Goal: Task Accomplishment & Management: Manage account settings

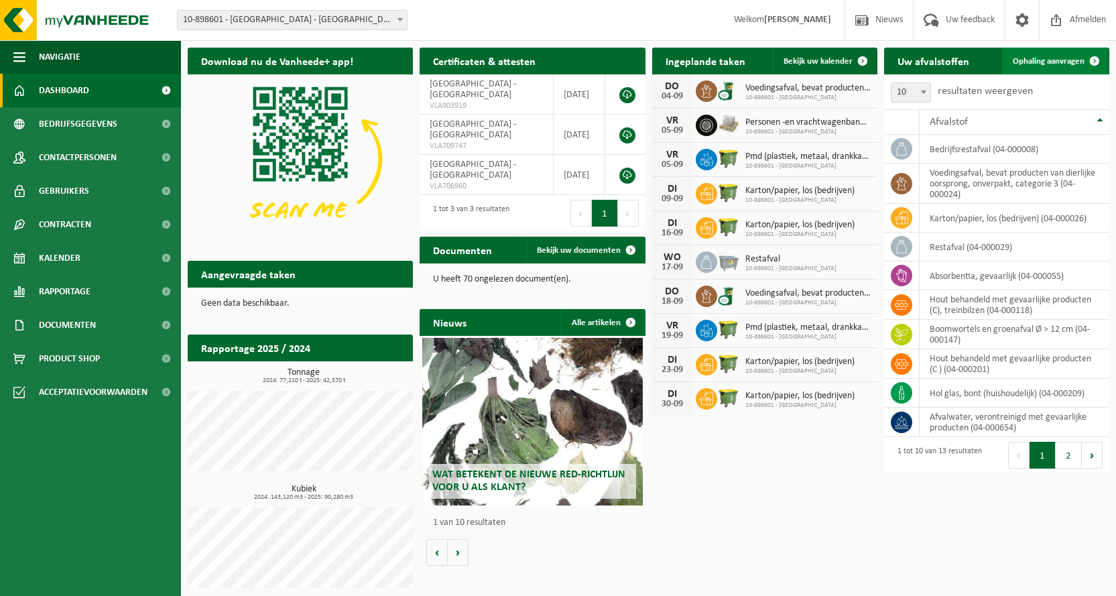
click at [1029, 61] on span "Ophaling aanvragen" at bounding box center [1049, 61] width 72 height 9
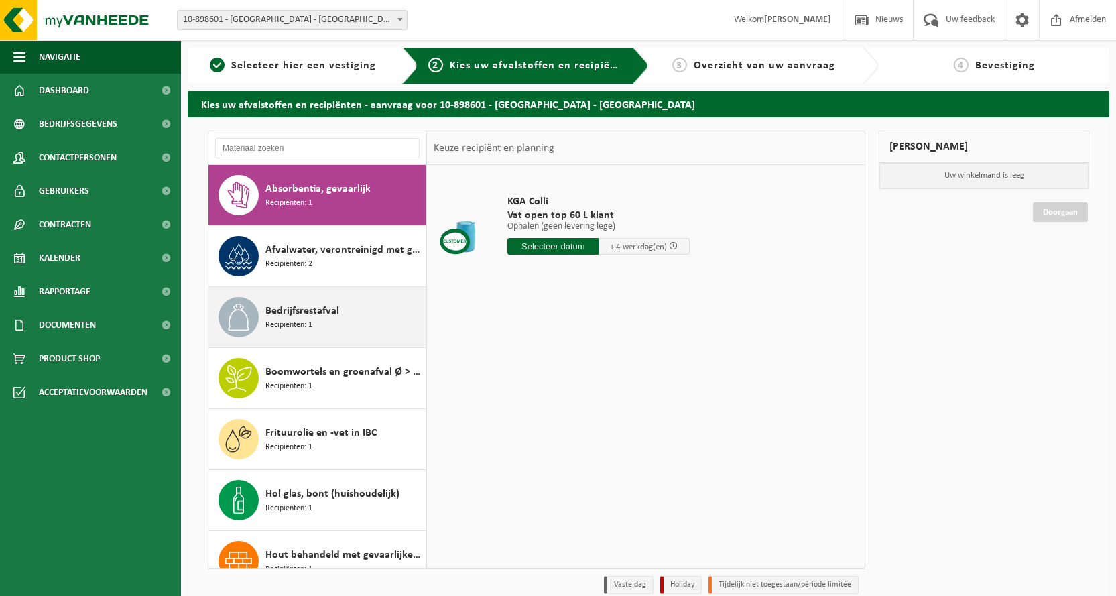
click at [292, 311] on span "Bedrijfsrestafval" at bounding box center [302, 311] width 74 height 16
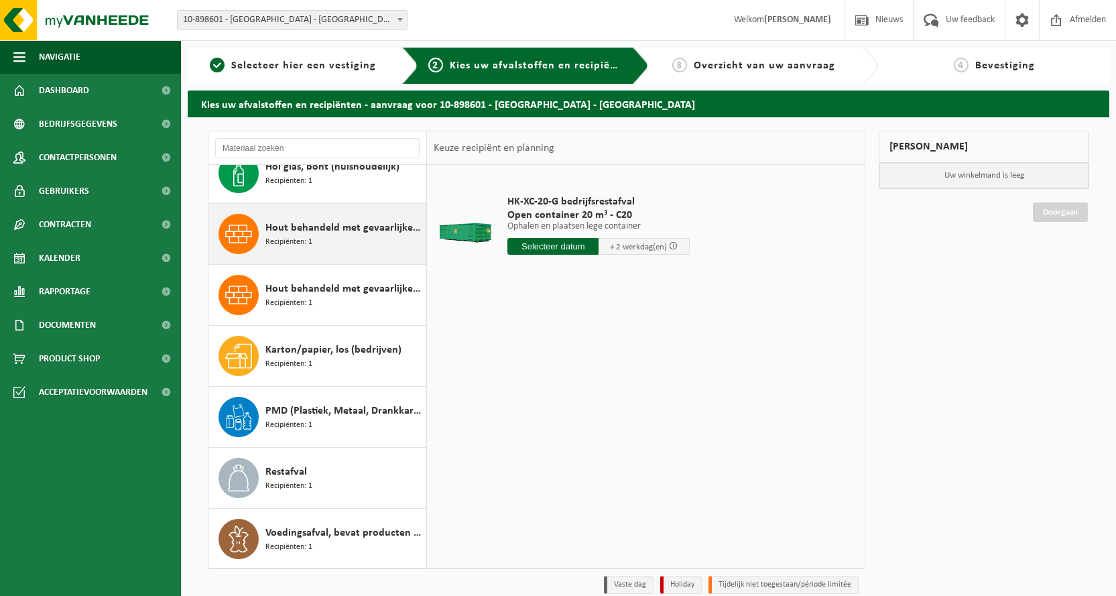
scroll to position [328, 0]
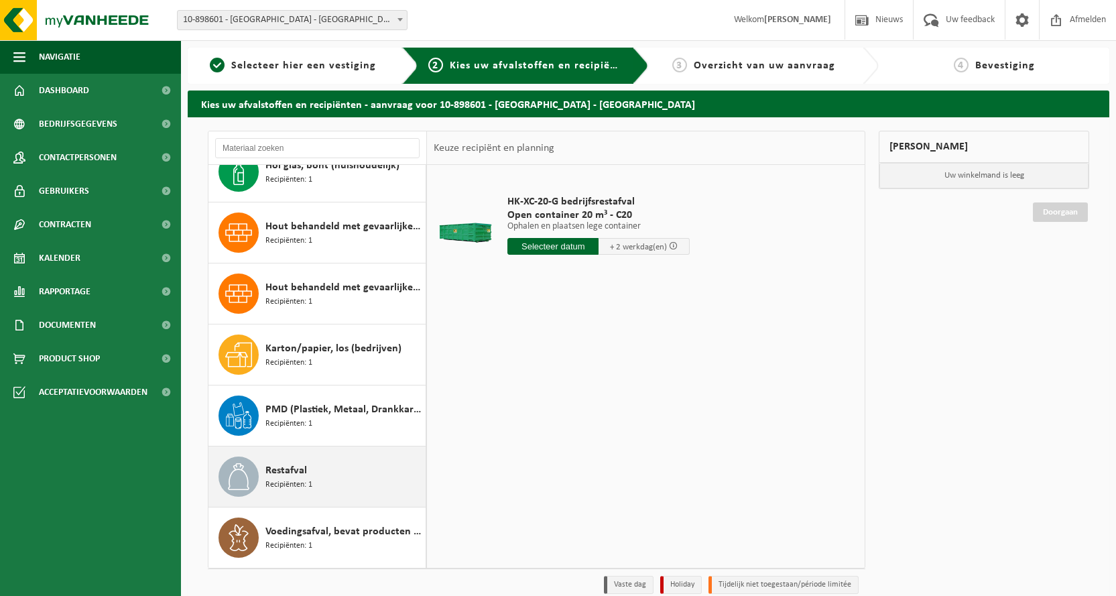
click at [312, 465] on div "Restafval Recipiënten: 1" at bounding box center [343, 476] width 157 height 40
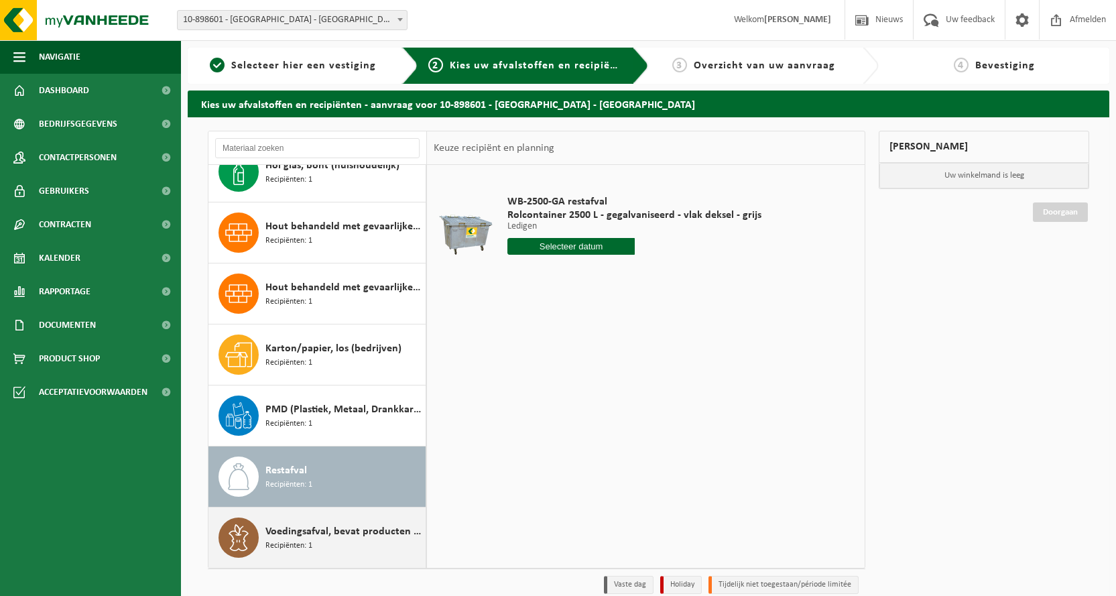
click at [311, 532] on span "Voedingsafval, bevat producten van dierlijke oorsprong, onverpakt, categorie 3" at bounding box center [343, 532] width 157 height 16
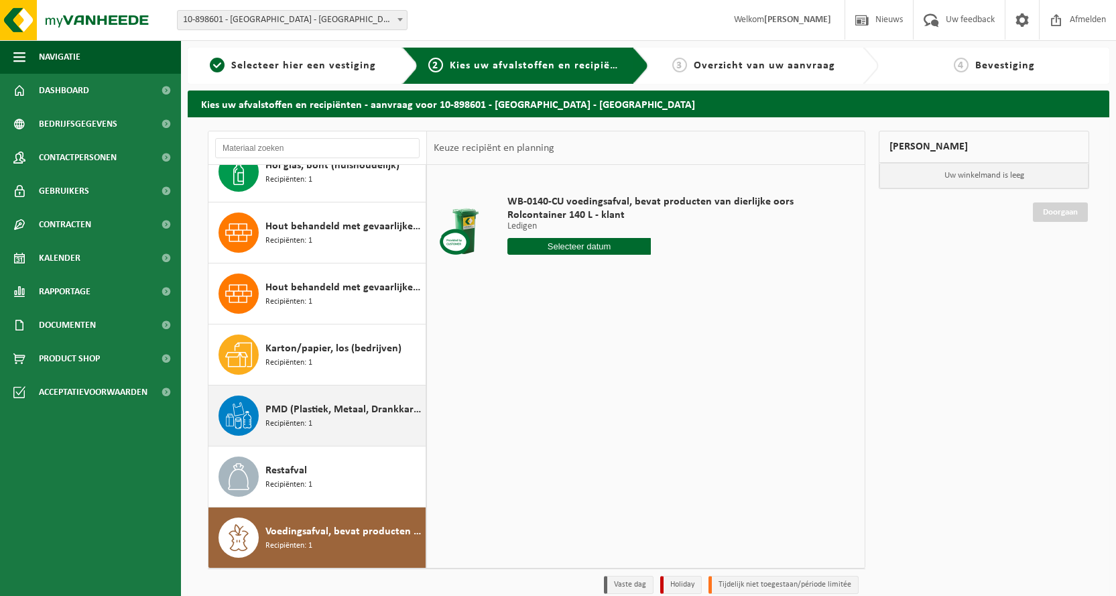
click at [297, 413] on span "PMD (Plastiek, Metaal, Drankkartons) (bedrijven)" at bounding box center [343, 410] width 157 height 16
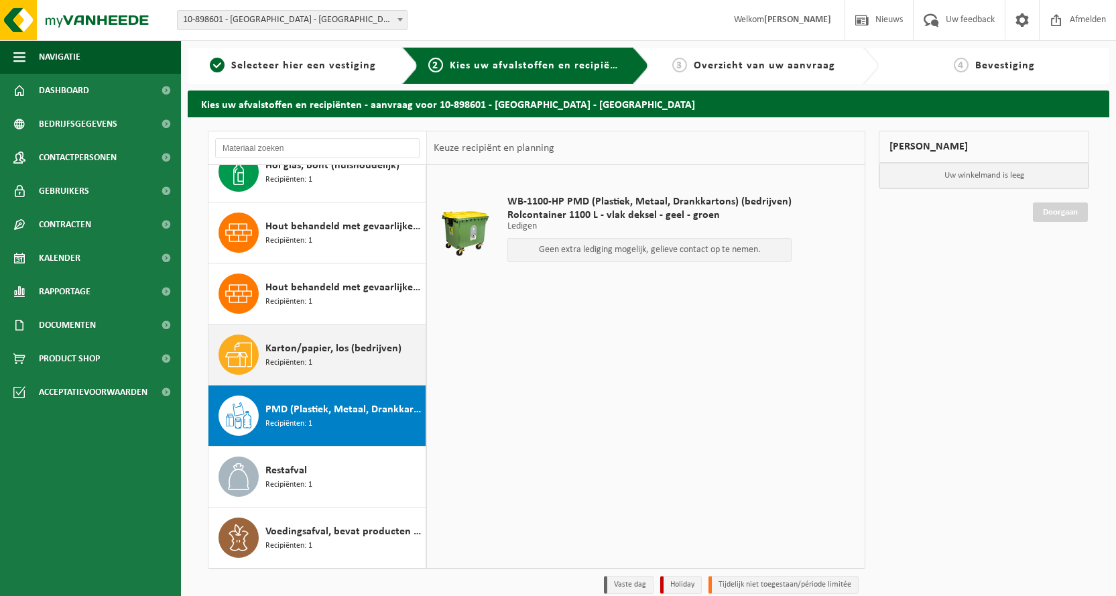
click at [292, 357] on span "Recipiënten: 1" at bounding box center [288, 363] width 47 height 13
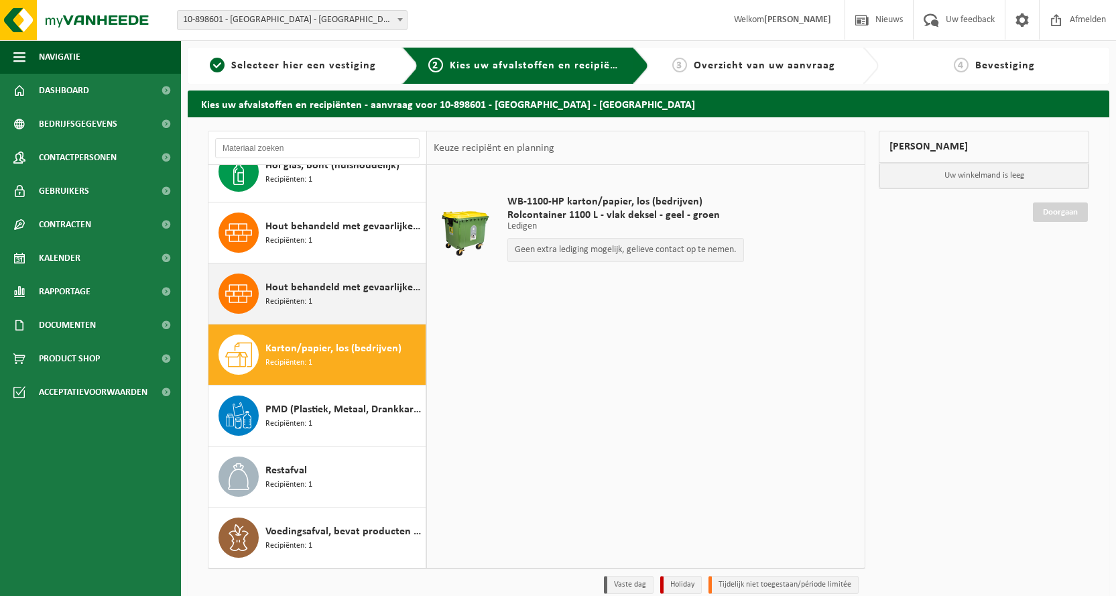
click at [294, 296] on span "Recipiënten: 1" at bounding box center [288, 302] width 47 height 13
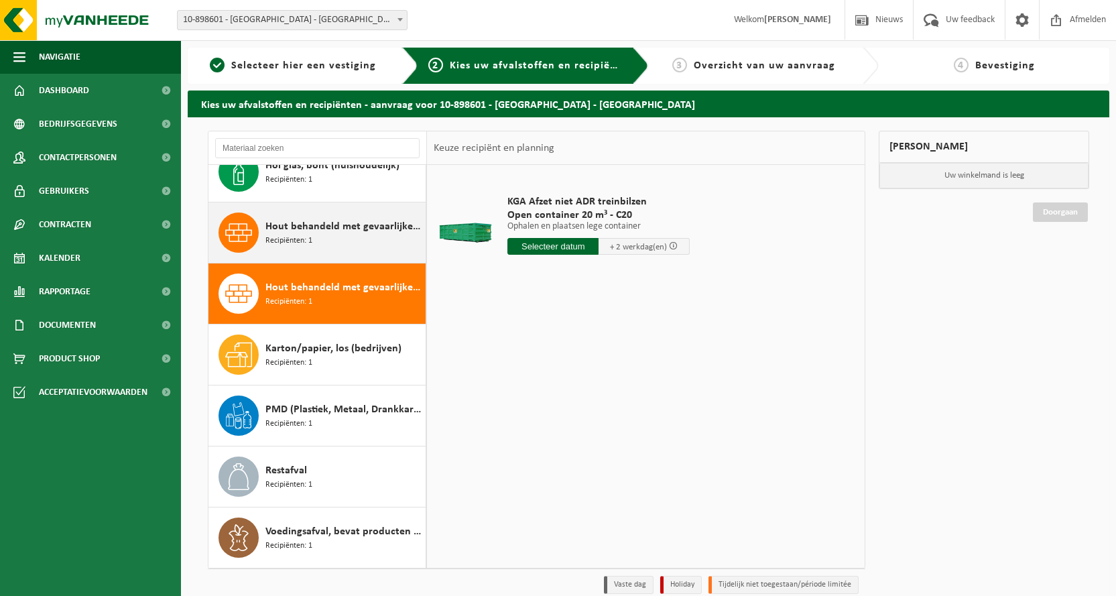
click at [328, 237] on div "Hout behandeld met gevaarlijke producten (C ) Recipiënten: 1" at bounding box center [343, 232] width 157 height 40
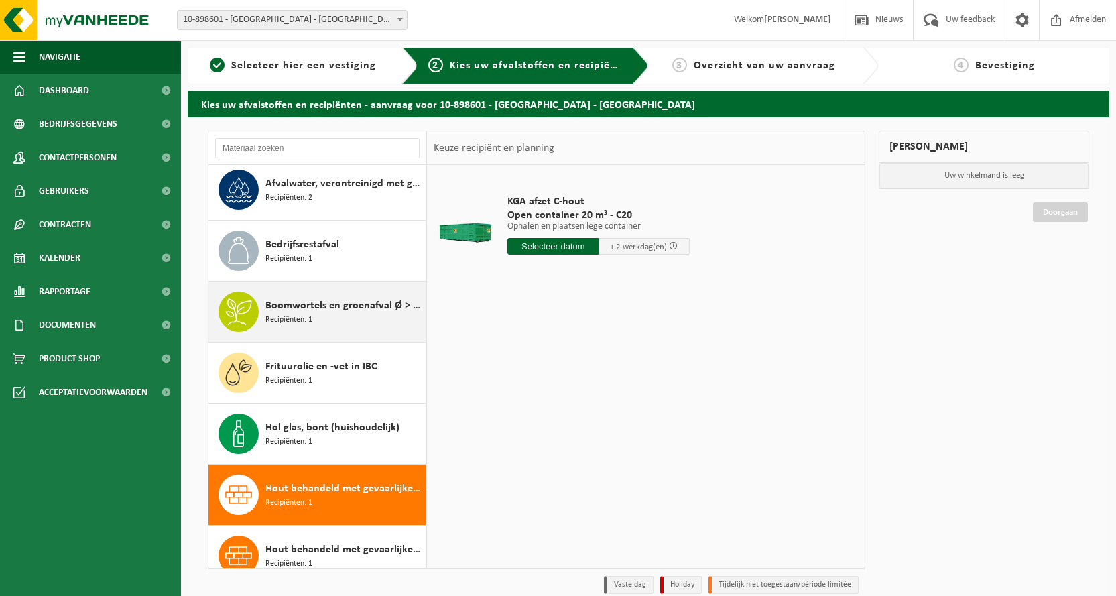
scroll to position [60, 0]
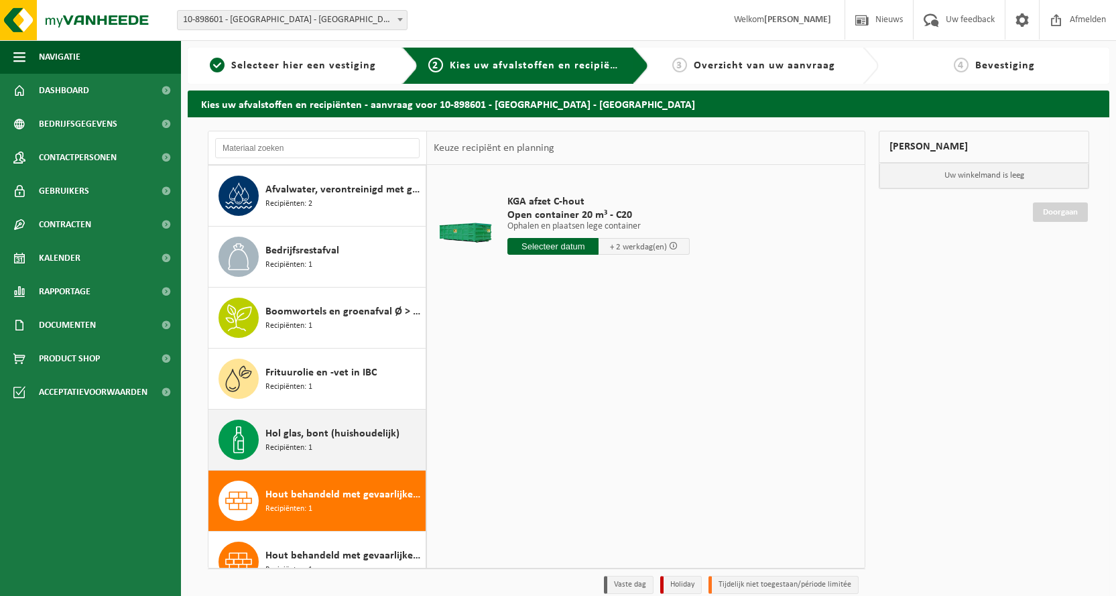
click at [329, 434] on span "Hol glas, bont (huishoudelijk)" at bounding box center [332, 434] width 134 height 16
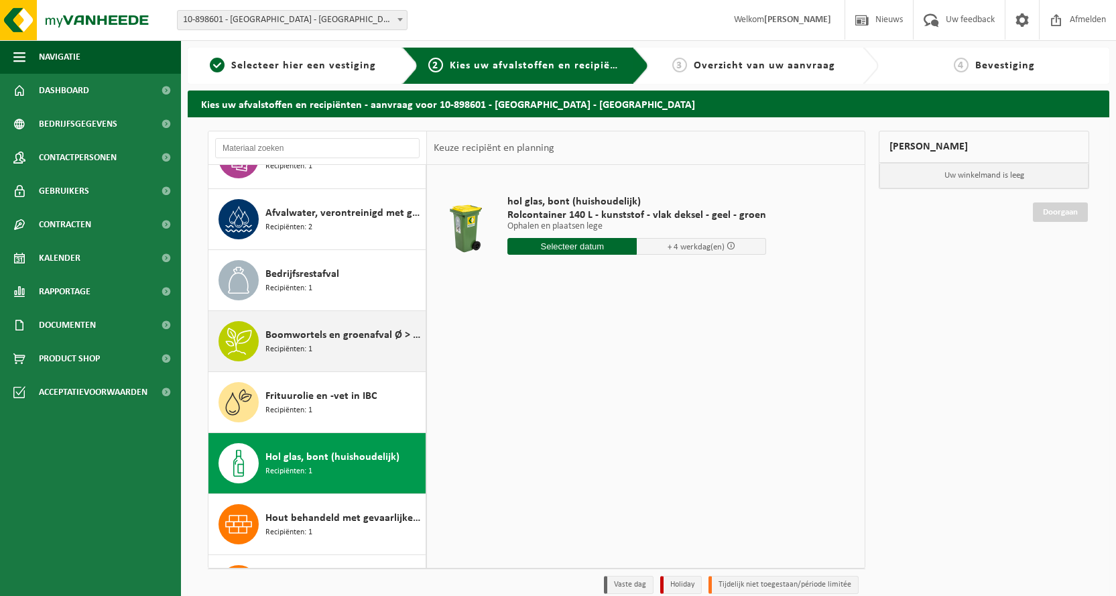
scroll to position [0, 0]
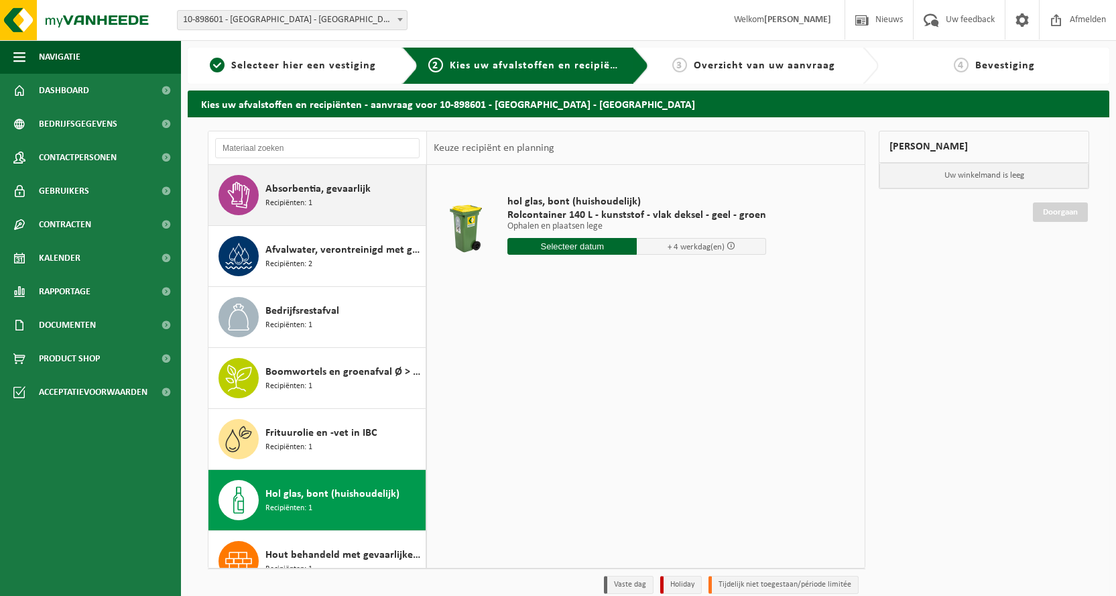
click at [322, 197] on div "Absorbentia, gevaarlijk Recipiënten: 1" at bounding box center [343, 195] width 157 height 40
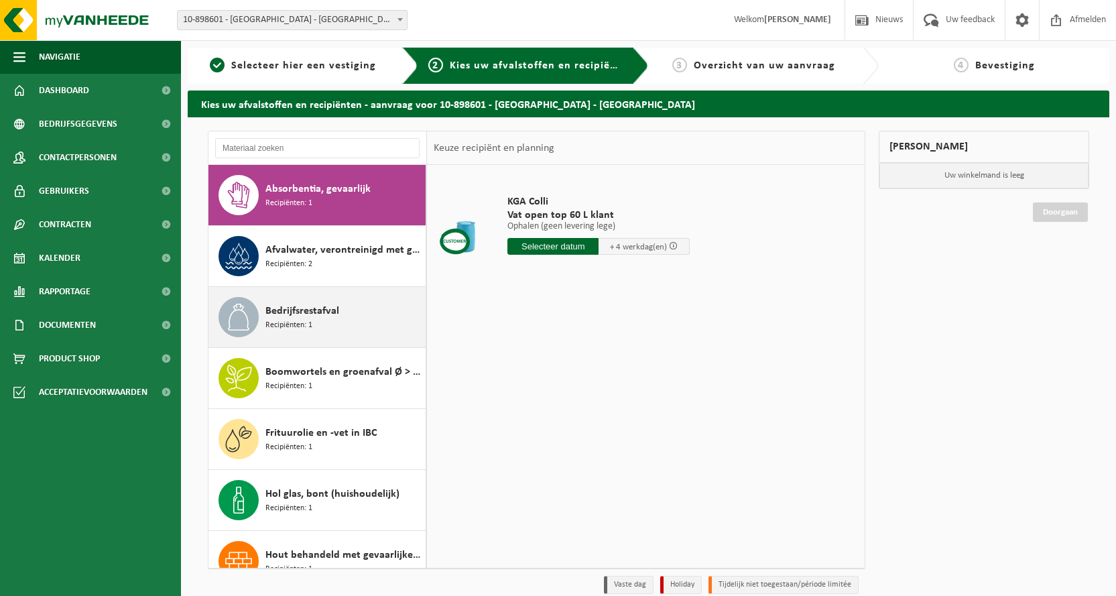
click at [301, 328] on span "Recipiënten: 1" at bounding box center [288, 325] width 47 height 13
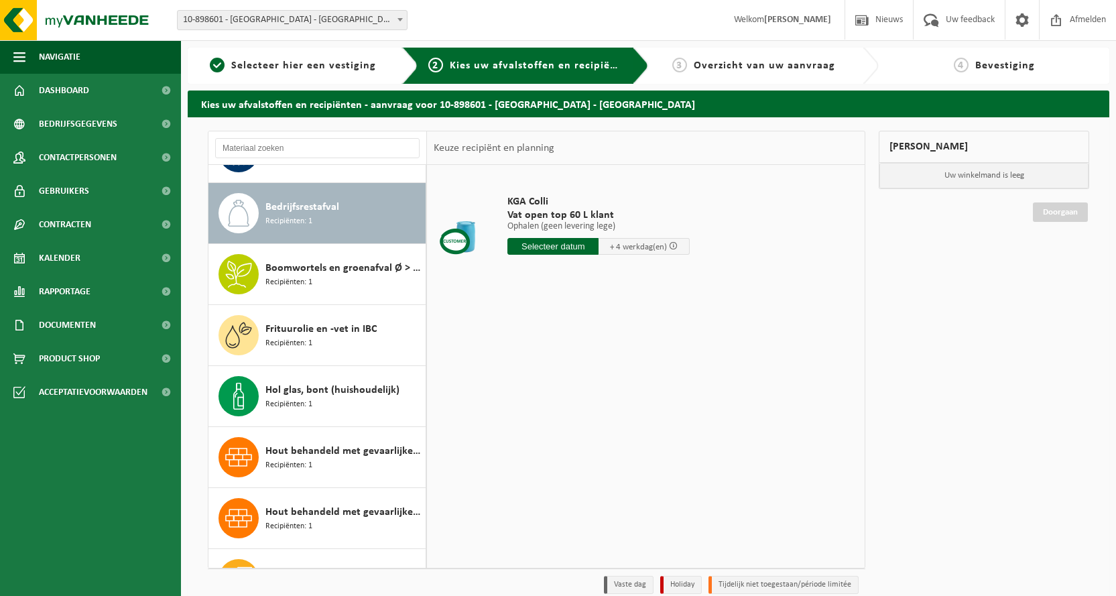
scroll to position [122, 0]
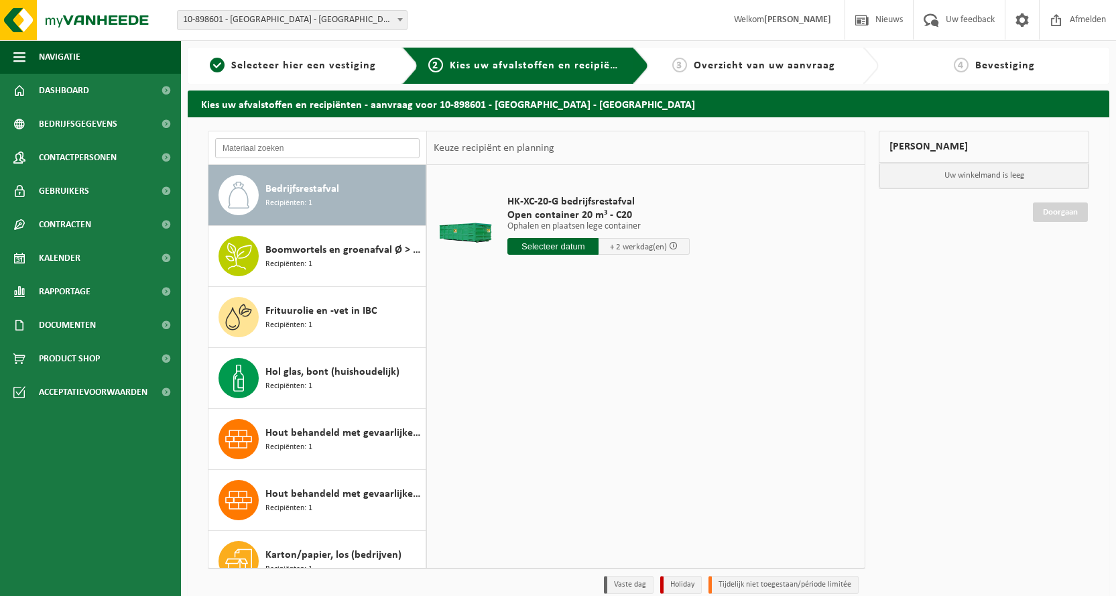
click at [266, 143] on input "text" at bounding box center [317, 148] width 204 height 20
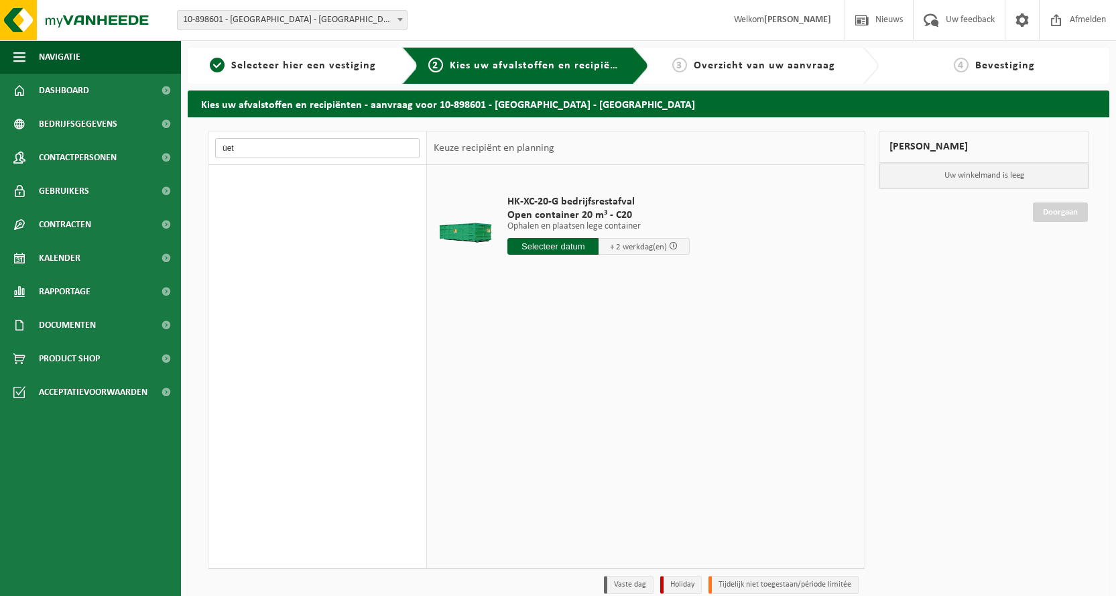
scroll to position [0, 0]
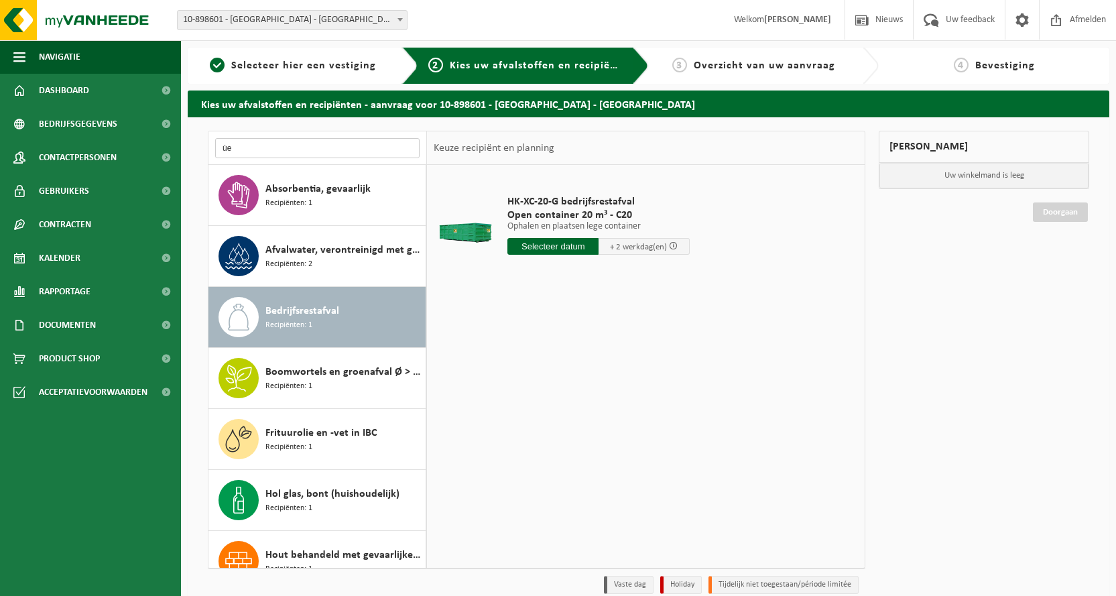
type input "ù"
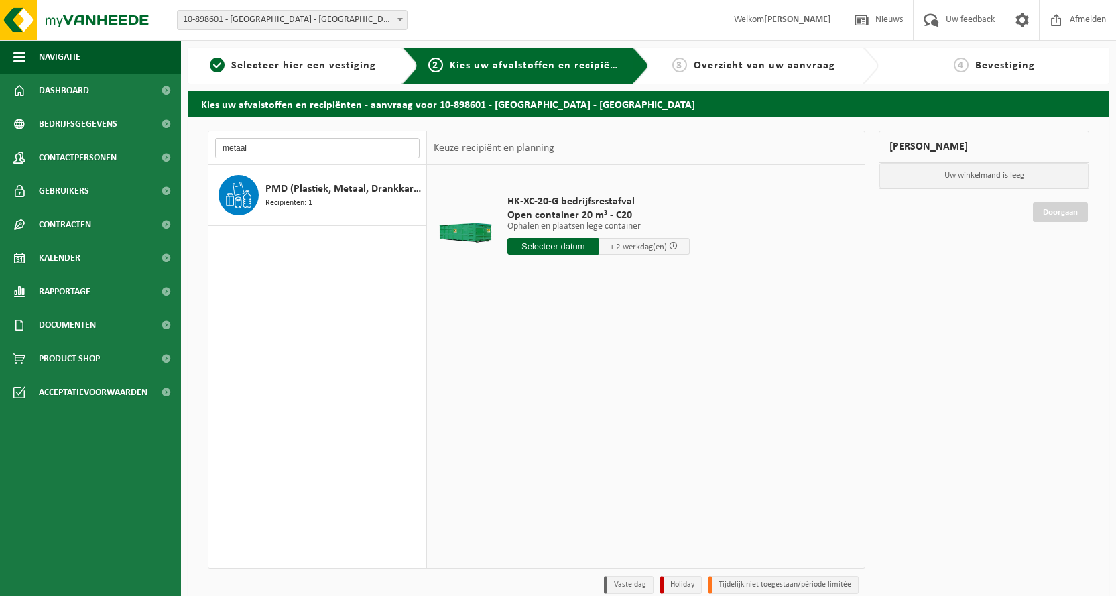
type input "metaal"
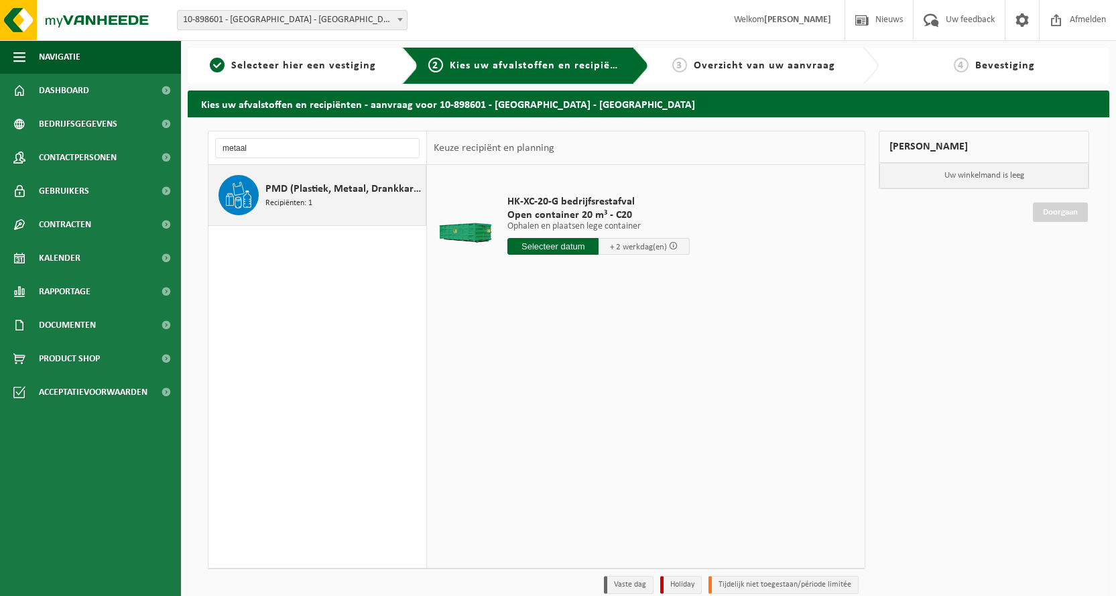
click at [345, 193] on span "PMD (Plastiek, Metaal, Drankkartons) (bedrijven)" at bounding box center [343, 189] width 157 height 16
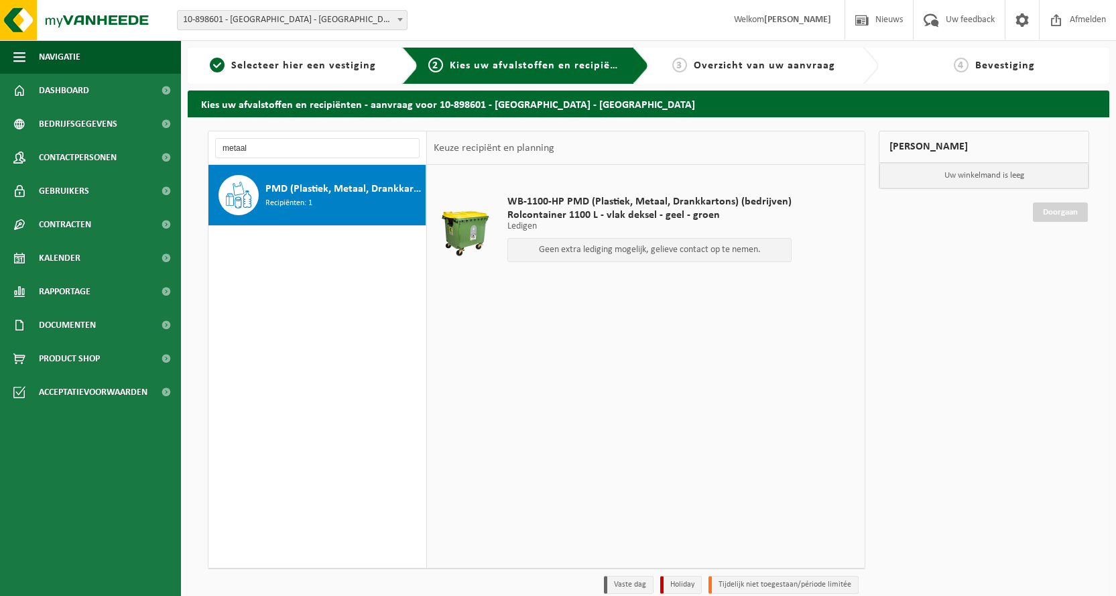
click at [639, 353] on div "WB-1100-HP PMD (Plastiek, Metaal, Drankkartons) (bedrijven) Rolcontainer 1100 L…" at bounding box center [646, 366] width 438 height 402
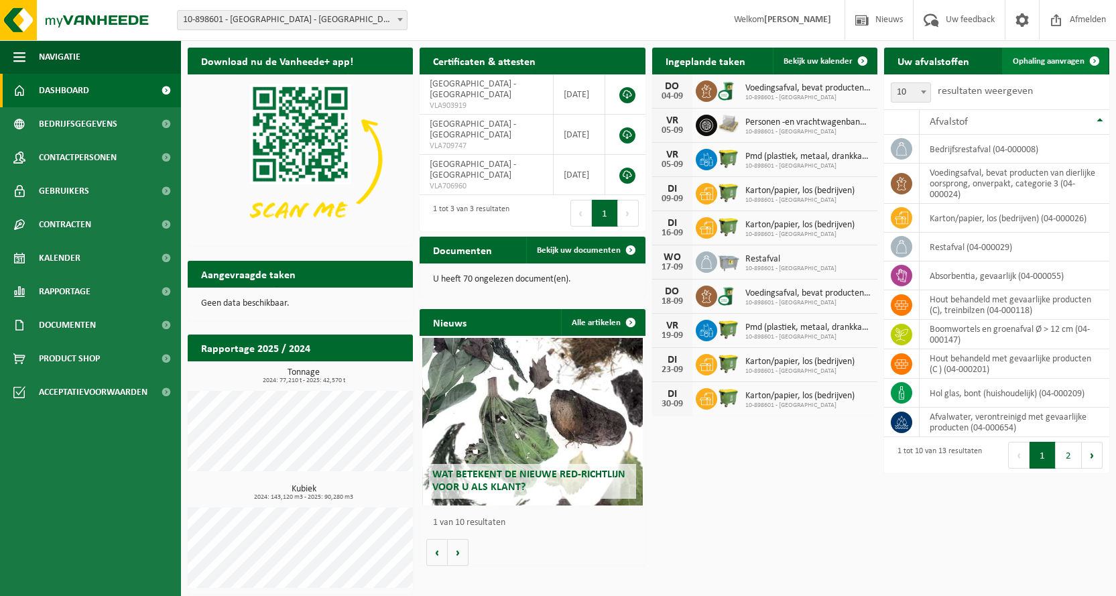
click at [1093, 59] on span at bounding box center [1094, 61] width 27 height 27
click at [1066, 457] on button "2" at bounding box center [1069, 455] width 26 height 27
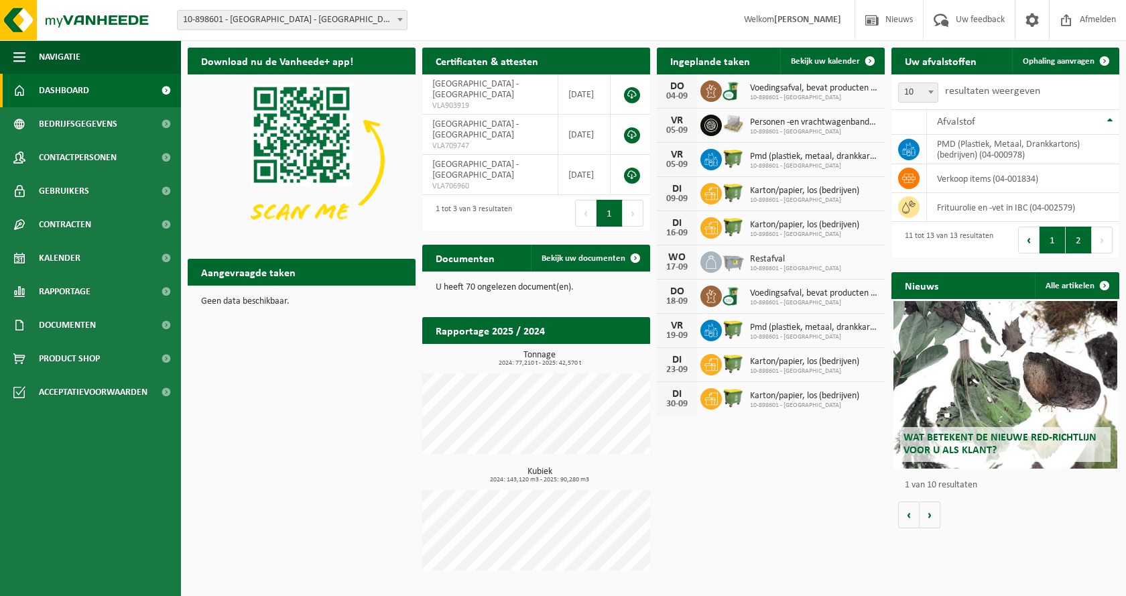
click at [1055, 237] on button "1" at bounding box center [1053, 240] width 26 height 27
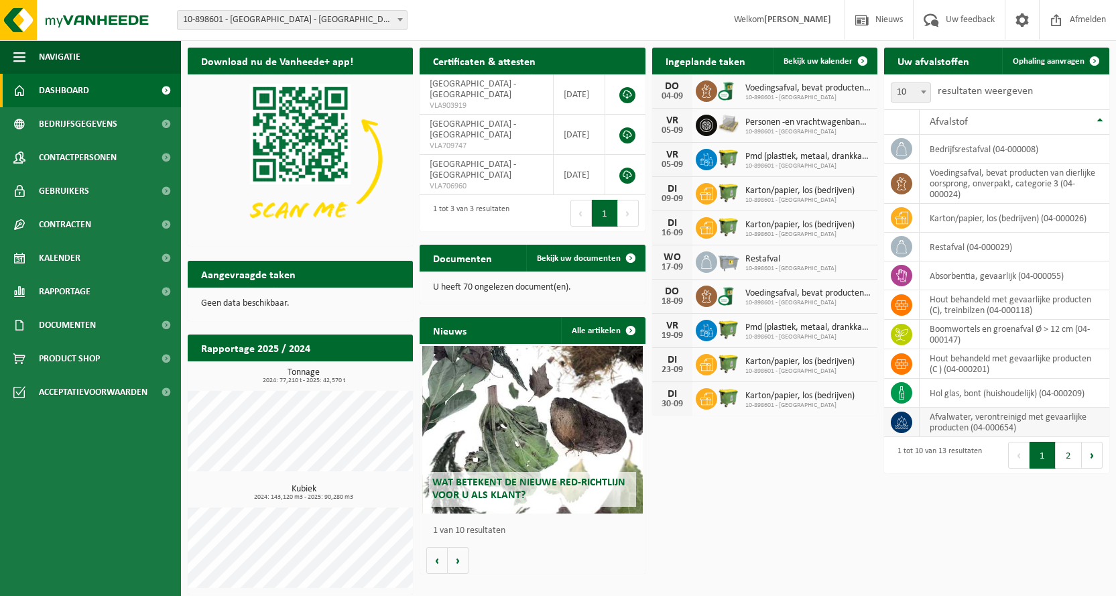
click at [904, 421] on icon at bounding box center [901, 422] width 13 height 13
click at [1064, 456] on button "2" at bounding box center [1069, 455] width 26 height 27
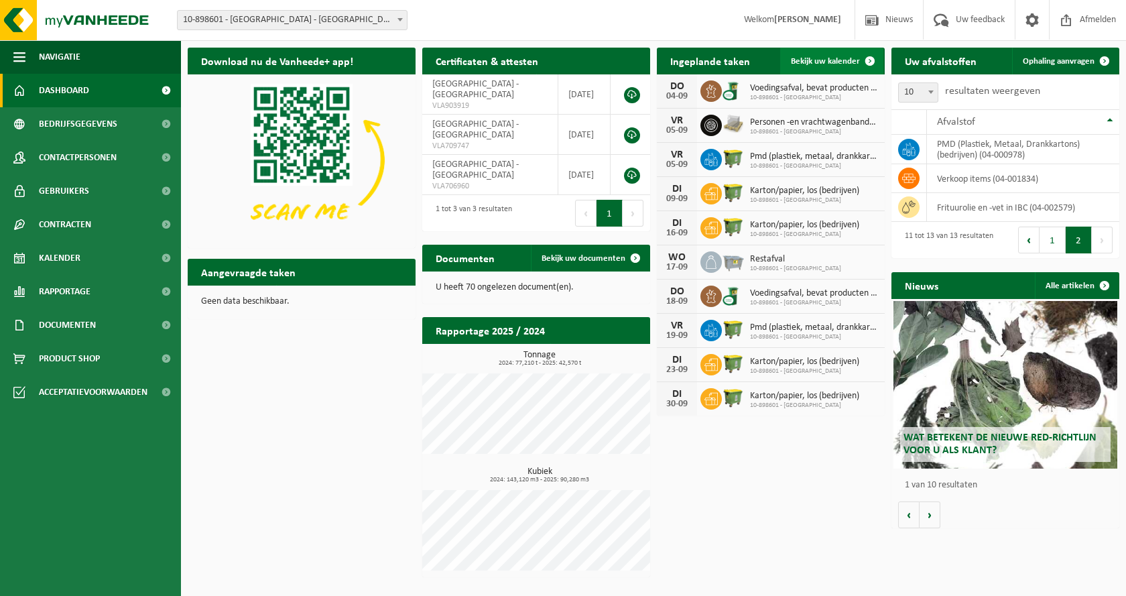
click at [823, 58] on span "Bekijk uw kalender" at bounding box center [825, 61] width 69 height 9
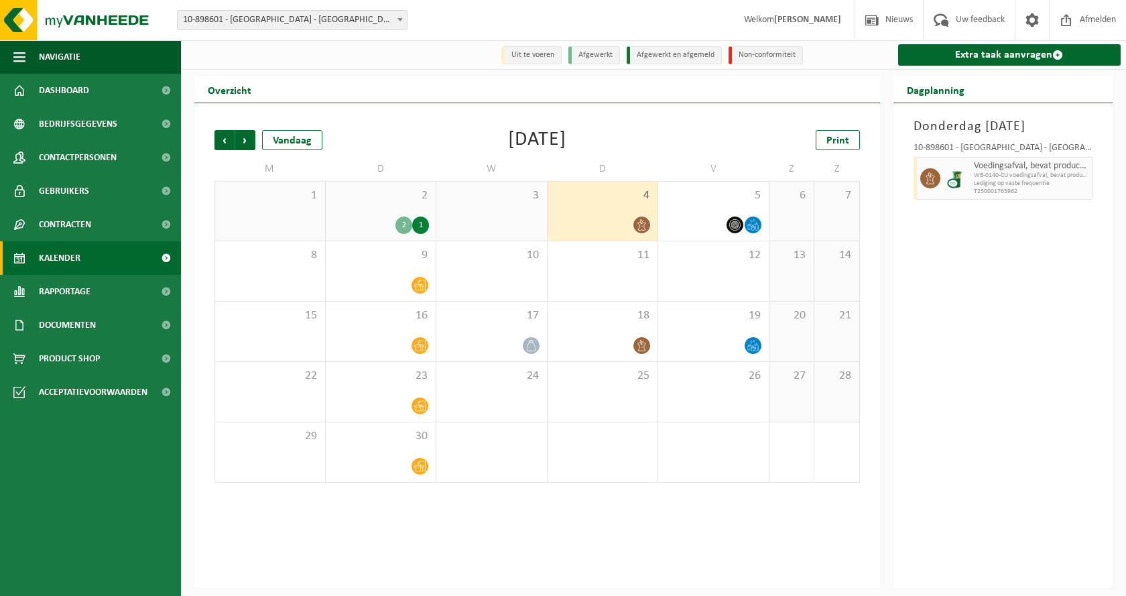
click at [424, 223] on div "1" at bounding box center [420, 225] width 17 height 17
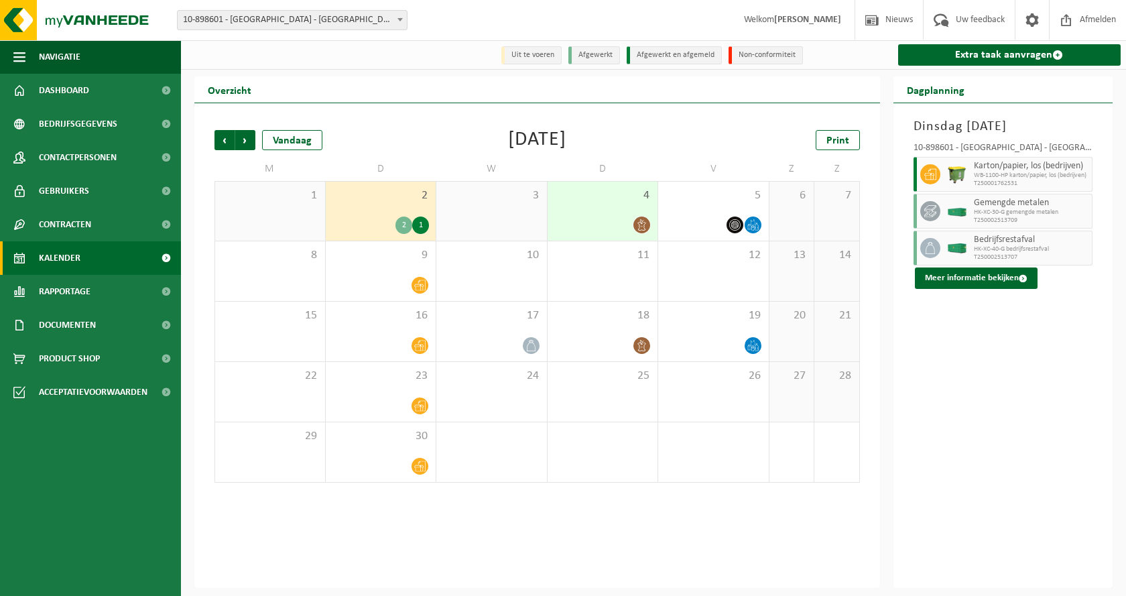
click at [996, 209] on span "HK-XC-30-G gemengde metalen" at bounding box center [1031, 212] width 115 height 8
click at [931, 211] on icon at bounding box center [930, 211] width 12 height 12
click at [965, 278] on button "Meer informatie bekijken" at bounding box center [976, 277] width 123 height 21
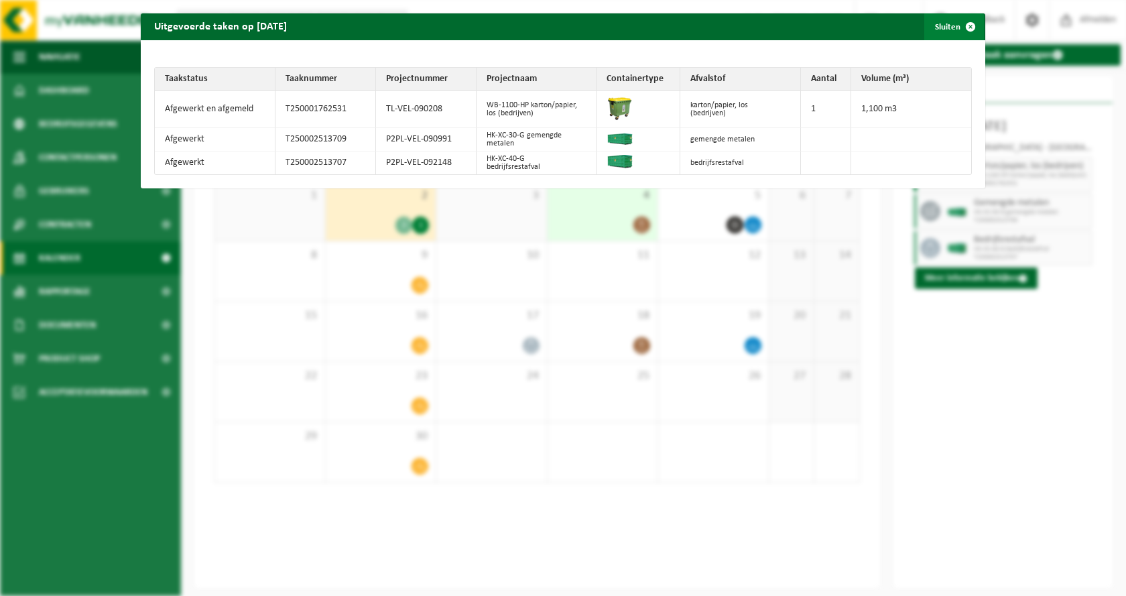
click at [941, 26] on button "Sluiten" at bounding box center [954, 26] width 60 height 27
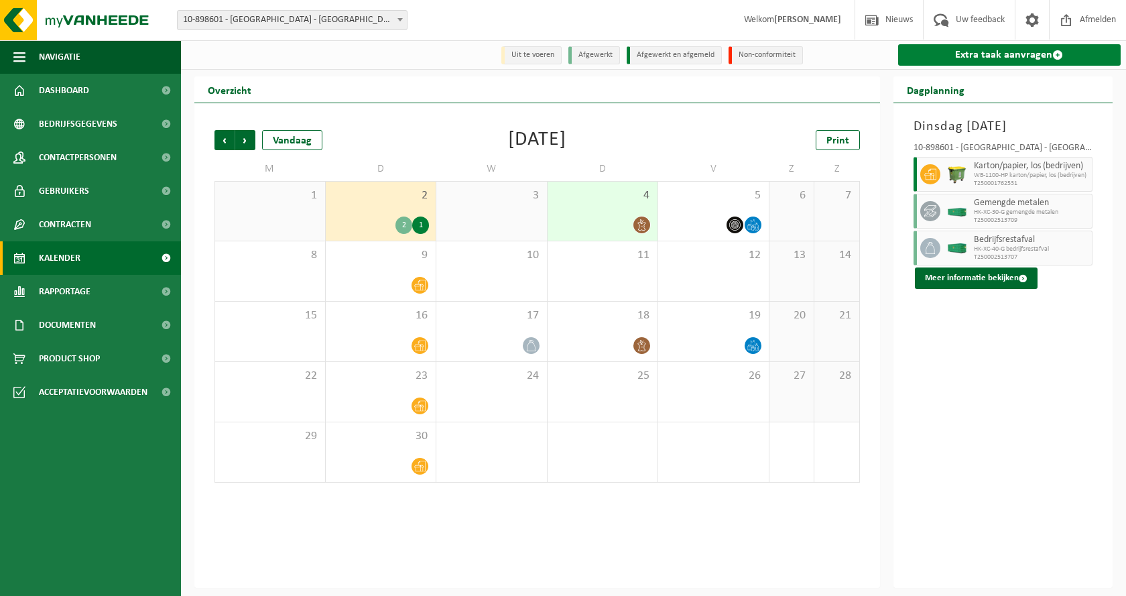
click at [1022, 51] on link "Extra taak aanvragen" at bounding box center [1009, 54] width 223 height 21
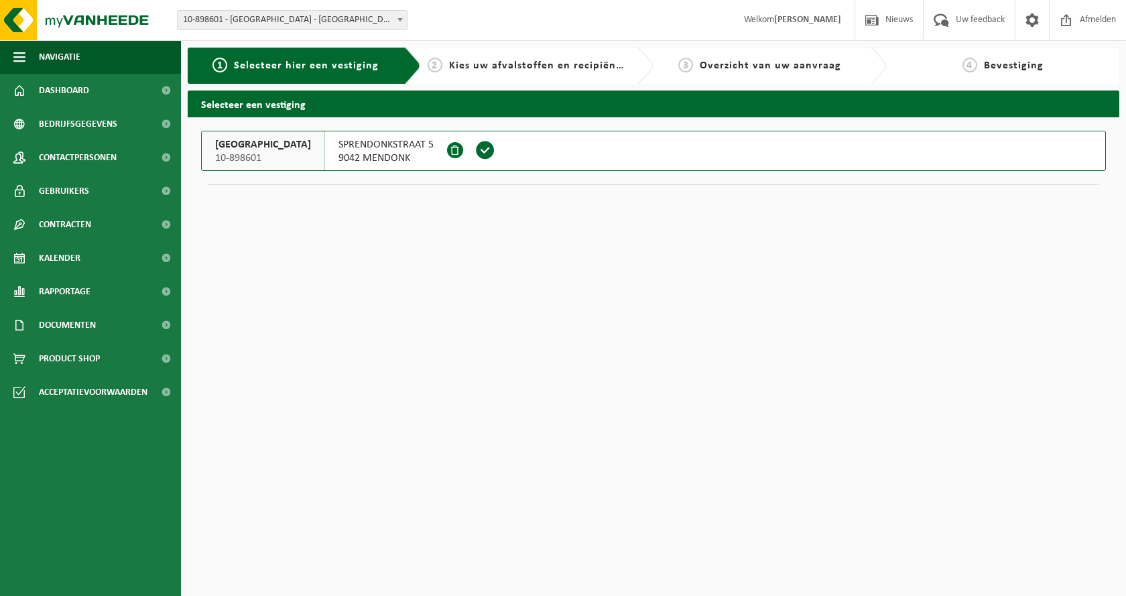
click at [485, 60] on span "Kies uw afvalstoffen en recipiënten" at bounding box center [541, 65] width 184 height 11
click at [495, 151] on span at bounding box center [485, 150] width 20 height 20
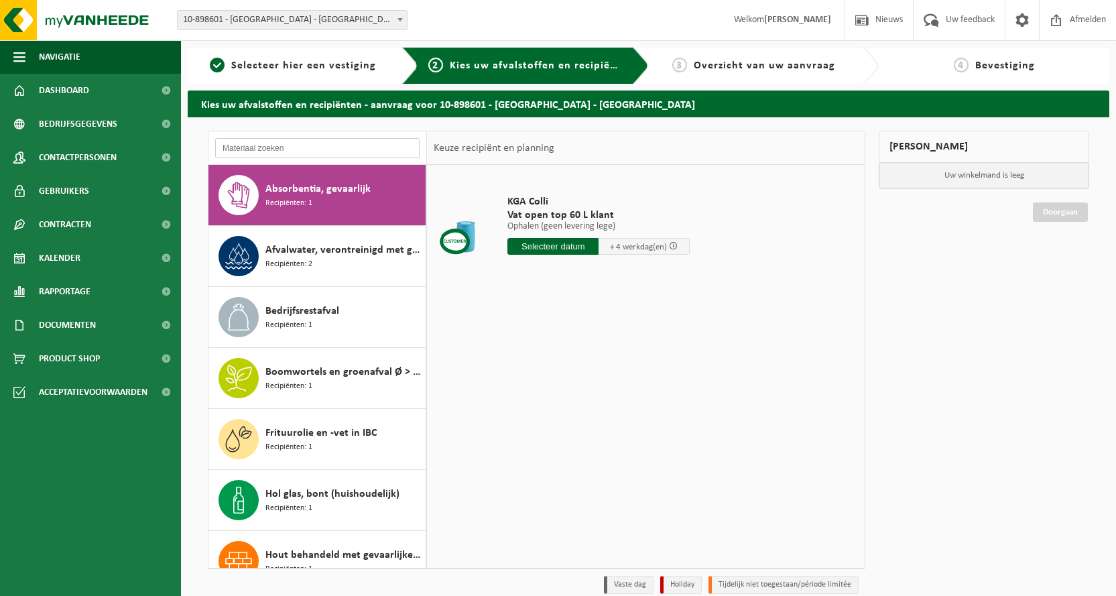
click at [279, 145] on input "text" at bounding box center [317, 148] width 204 height 20
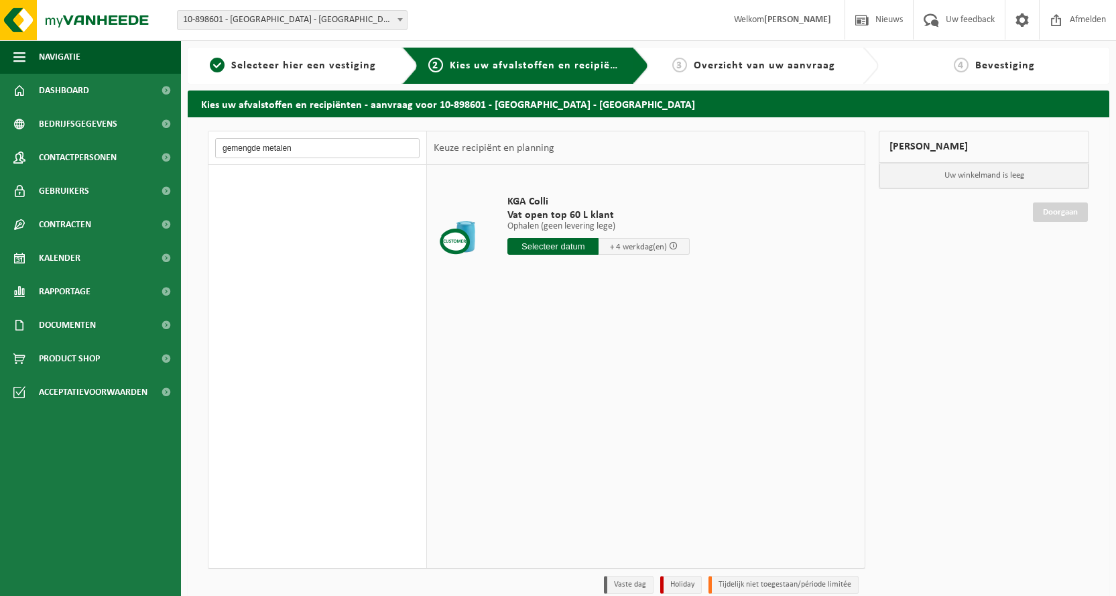
drag, startPoint x: 310, startPoint y: 152, endPoint x: 182, endPoint y: 146, distance: 128.2
click at [182, 146] on div "Kies uw afvalstoffen en recipiënten - aanvraag voor 10-898601 - BRANDWEERSCHOOL…" at bounding box center [648, 369] width 935 height 558
type input "container"
drag, startPoint x: 297, startPoint y: 147, endPoint x: 147, endPoint y: 149, distance: 150.2
click at [147, 149] on div "Navigatie Nieuws Uw feedback Afmelden Dashboard Bedrijfsgegevens Contactpersone…" at bounding box center [558, 327] width 1116 height 655
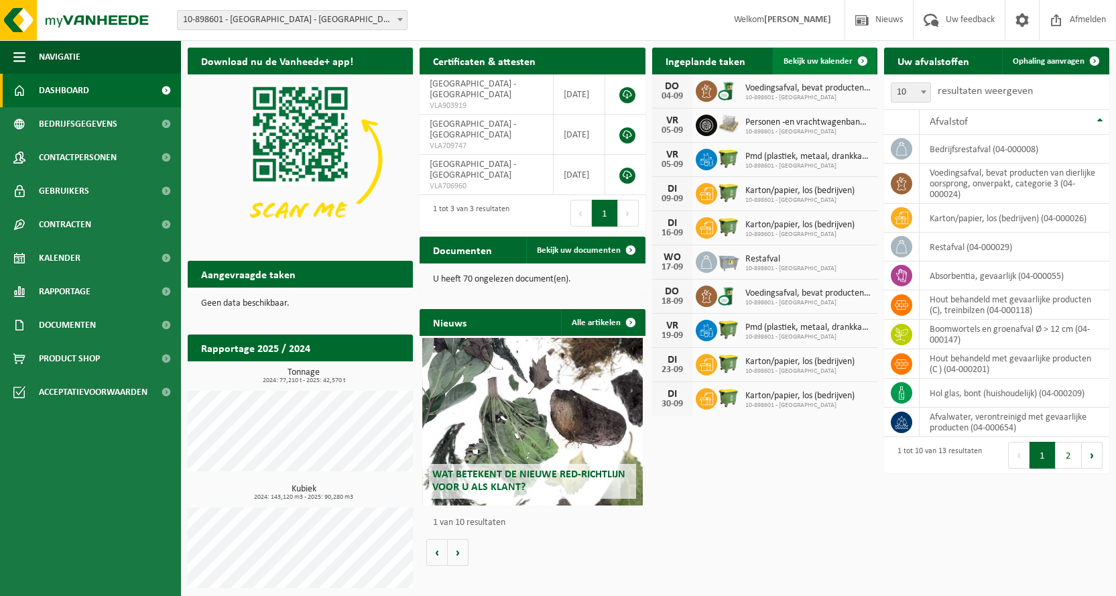
click at [792, 57] on span "Bekijk uw kalender" at bounding box center [818, 61] width 69 height 9
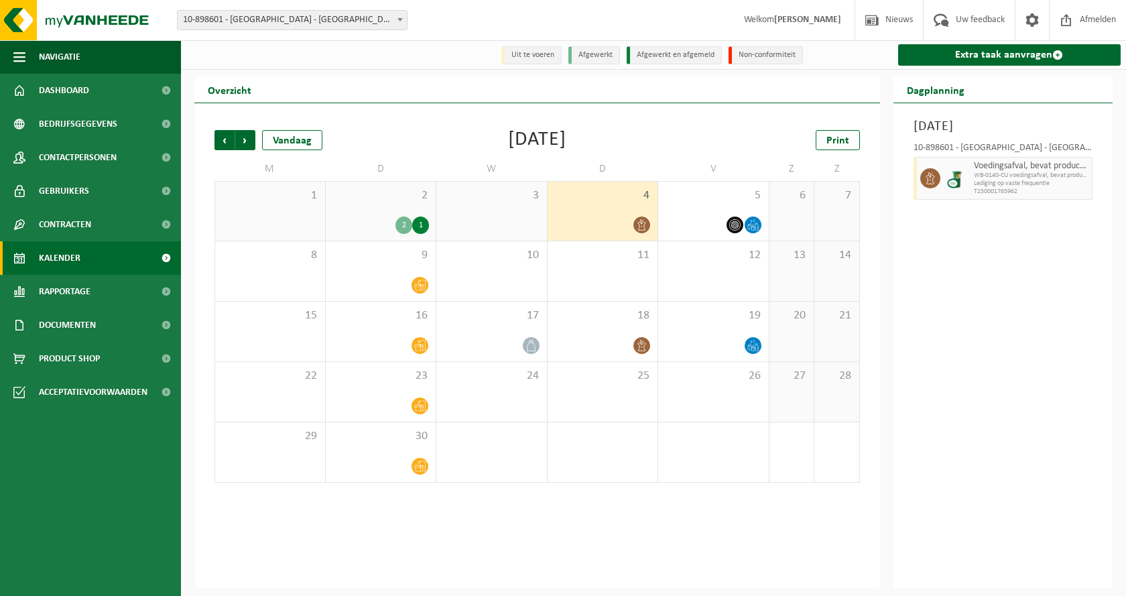
click at [419, 225] on div "1" at bounding box center [420, 225] width 17 height 17
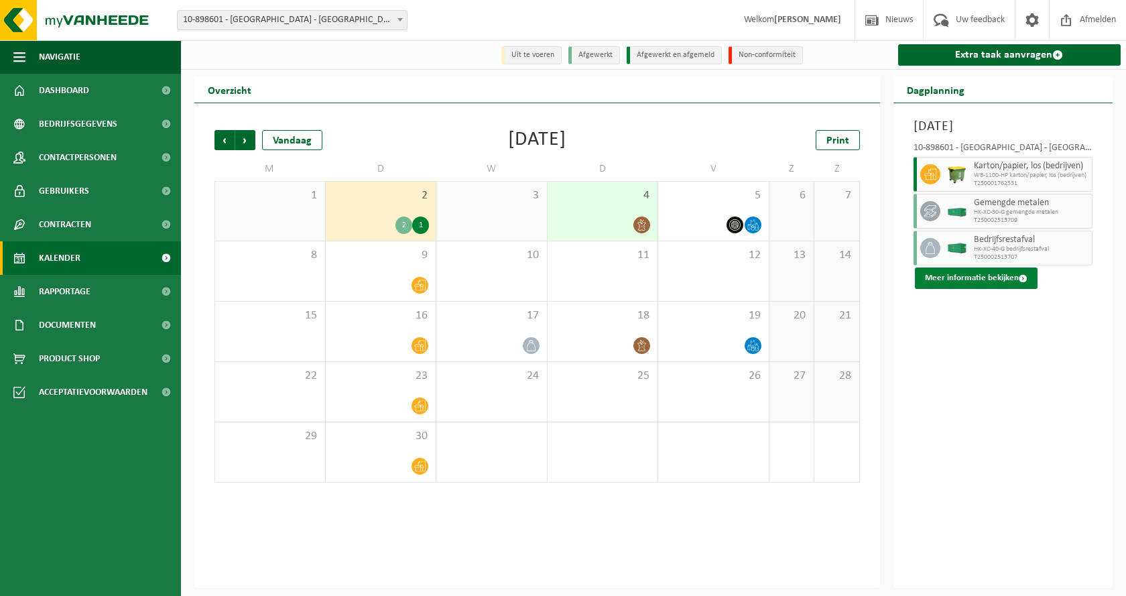
click at [993, 279] on button "Meer informatie bekijken" at bounding box center [976, 277] width 123 height 21
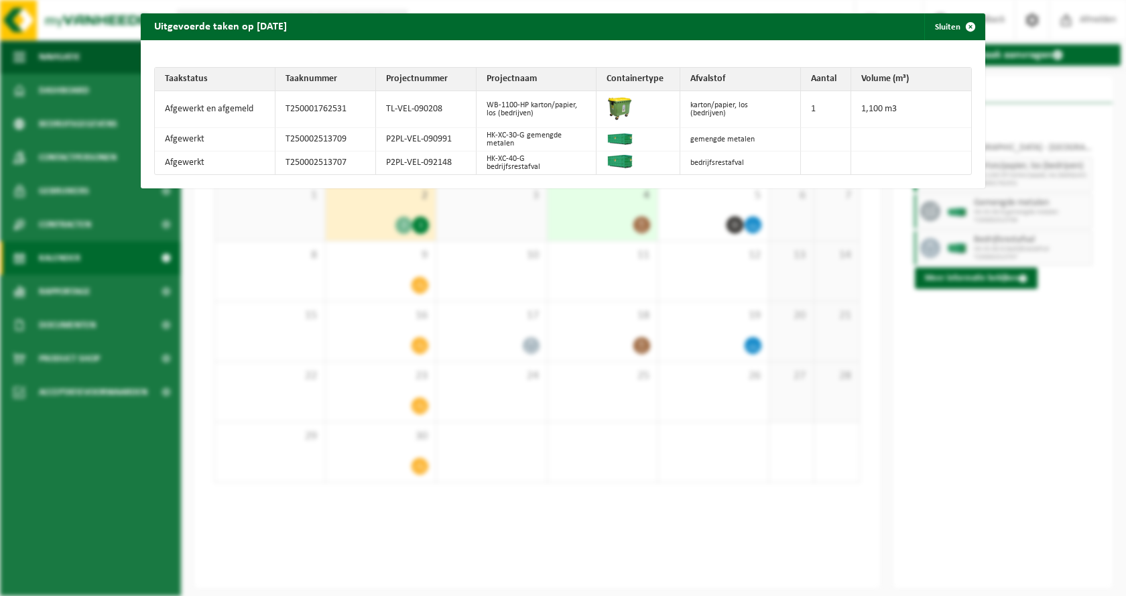
click at [1046, 357] on div "Uitgevoerde taken op 2025-09-02 Sluiten Taakstatus Taaknummer Projectnummer Pro…" at bounding box center [563, 298] width 1126 height 596
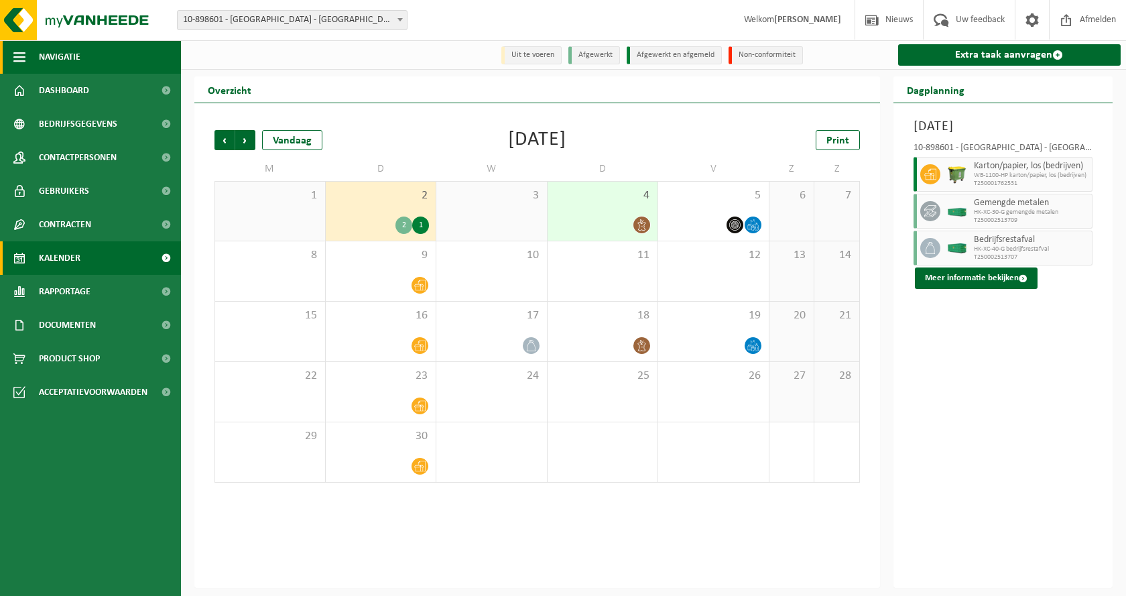
click at [22, 56] on span "button" at bounding box center [19, 57] width 12 height 34
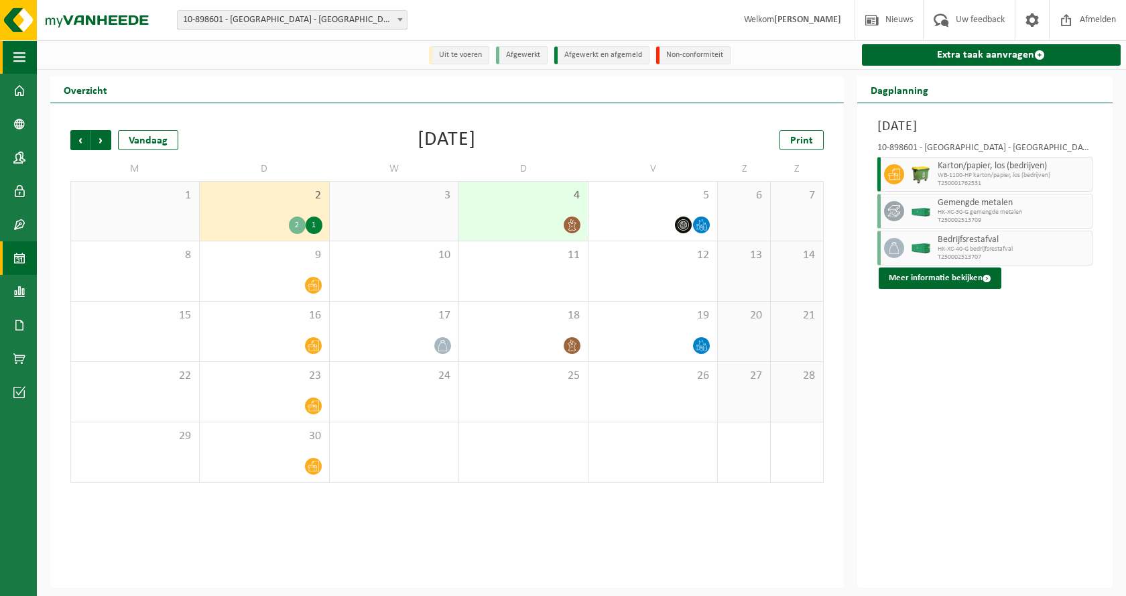
click at [17, 54] on span "button" at bounding box center [19, 57] width 12 height 34
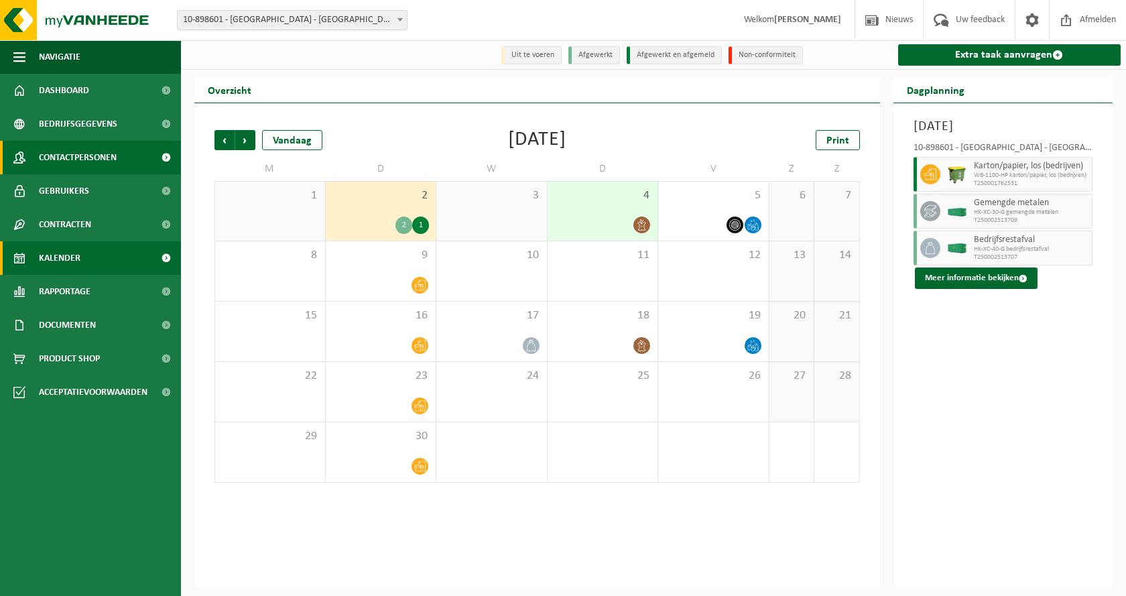
click at [72, 160] on span "Contactpersonen" at bounding box center [78, 158] width 78 height 34
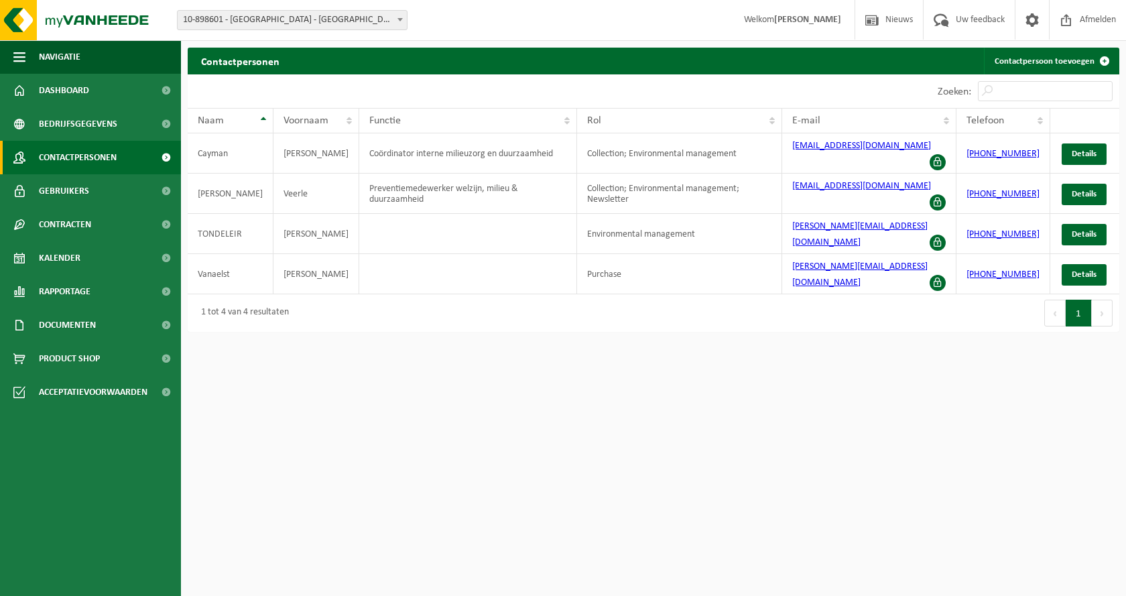
click at [624, 355] on html "Vestiging: 10-898601 - BRANDWEERSCHOOL PAULO - MENDONK 10-898601 - BRANDWEERSCH…" at bounding box center [563, 298] width 1126 height 596
click at [56, 62] on span "Navigatie" at bounding box center [60, 57] width 42 height 34
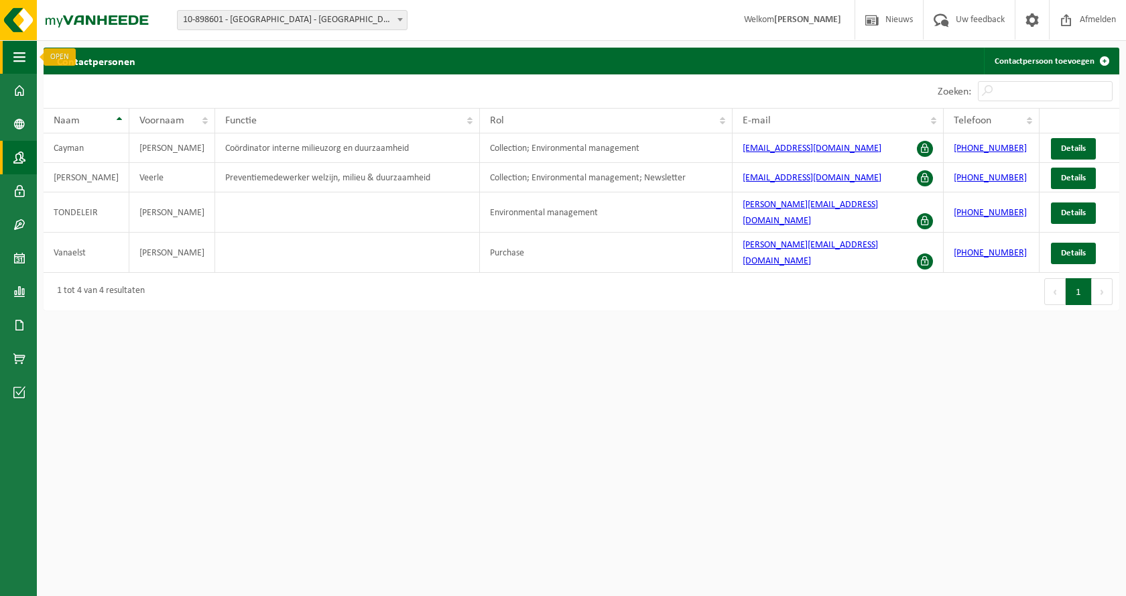
click at [18, 52] on span "button" at bounding box center [19, 57] width 12 height 34
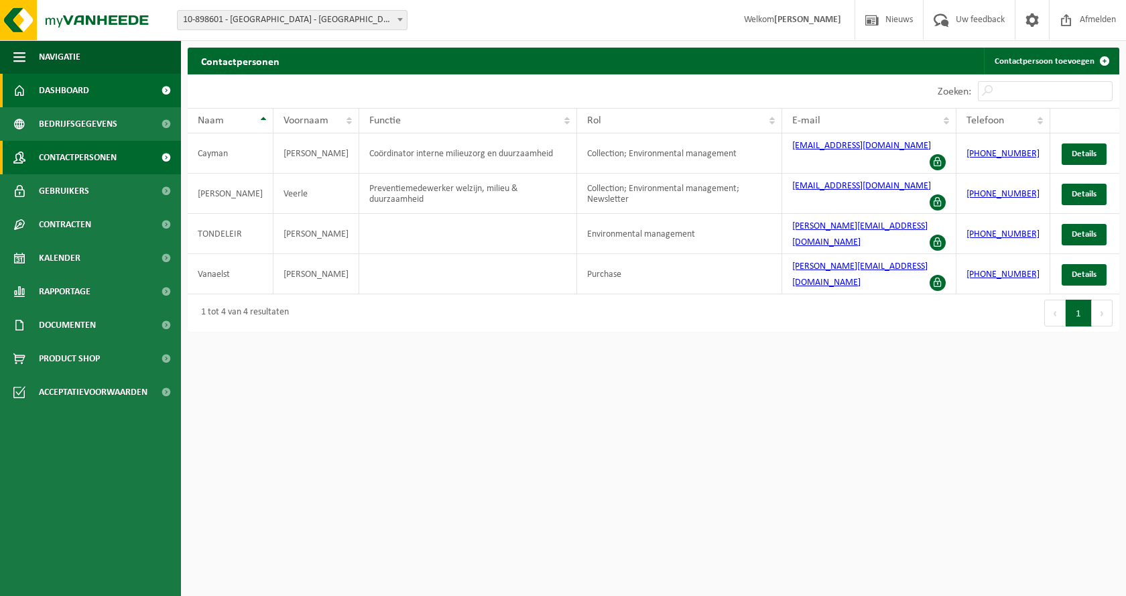
click at [62, 85] on span "Dashboard" at bounding box center [64, 91] width 50 height 34
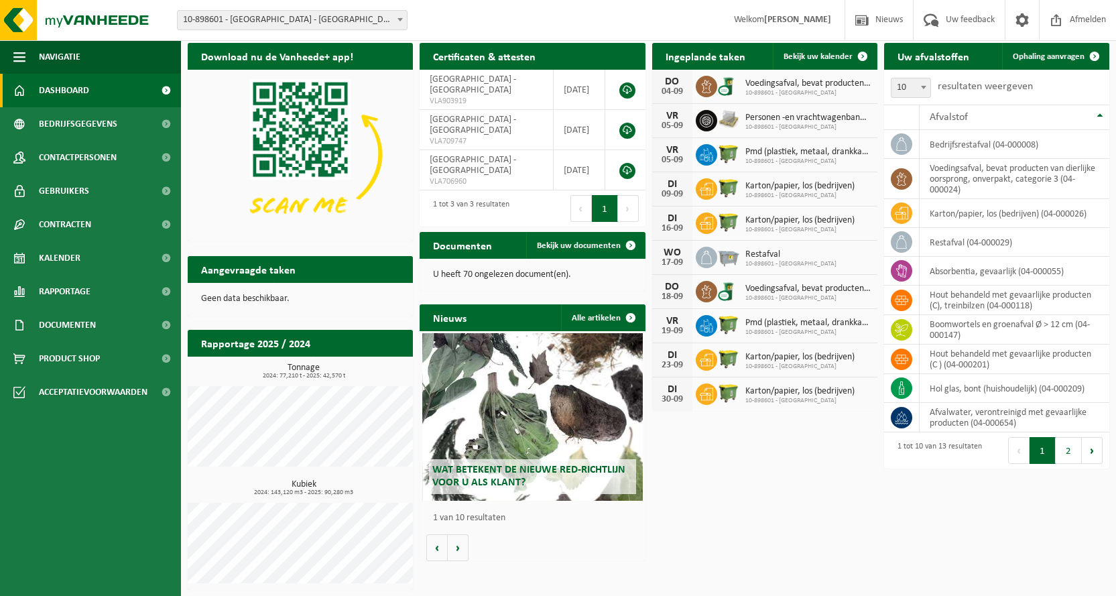
scroll to position [5, 0]
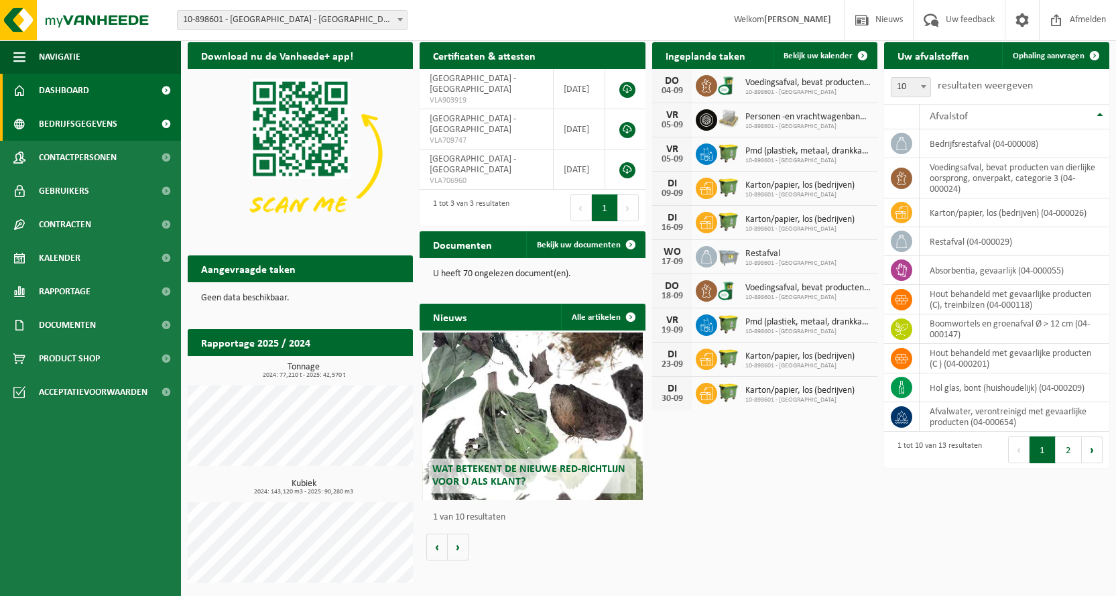
click at [60, 124] on span "Bedrijfsgegevens" at bounding box center [78, 124] width 78 height 34
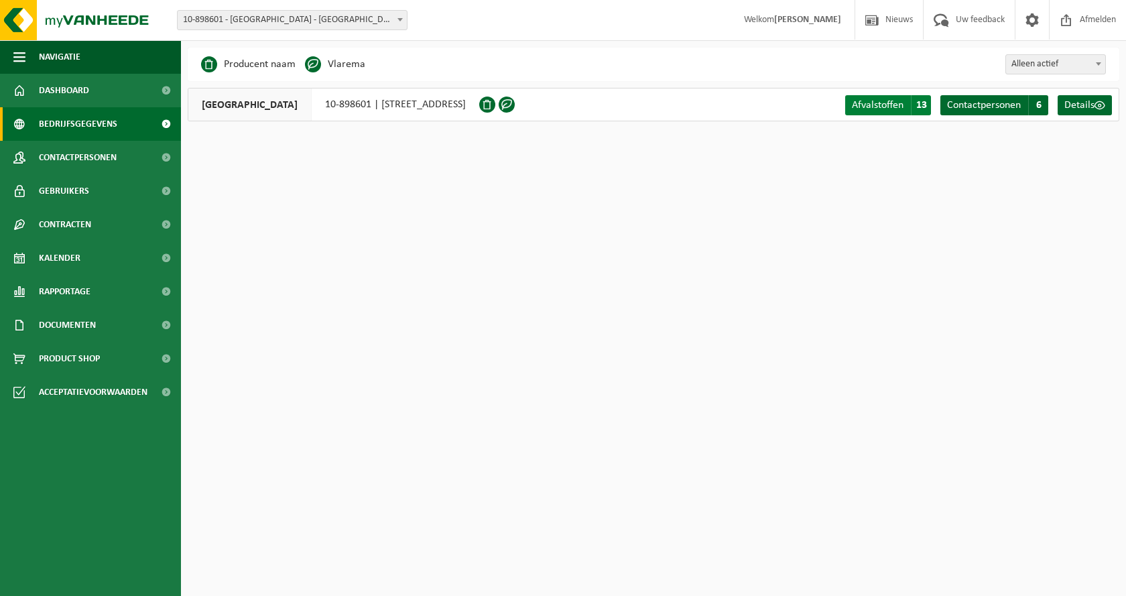
click at [889, 100] on span "Afvalstoffen" at bounding box center [878, 105] width 52 height 11
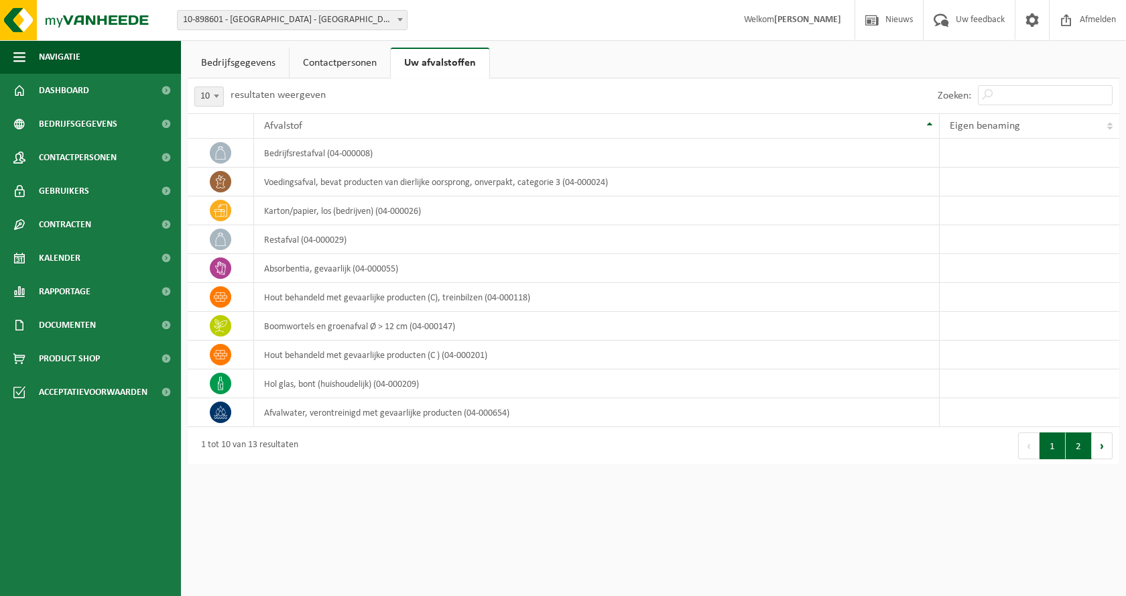
click at [1073, 454] on button "2" at bounding box center [1079, 445] width 26 height 27
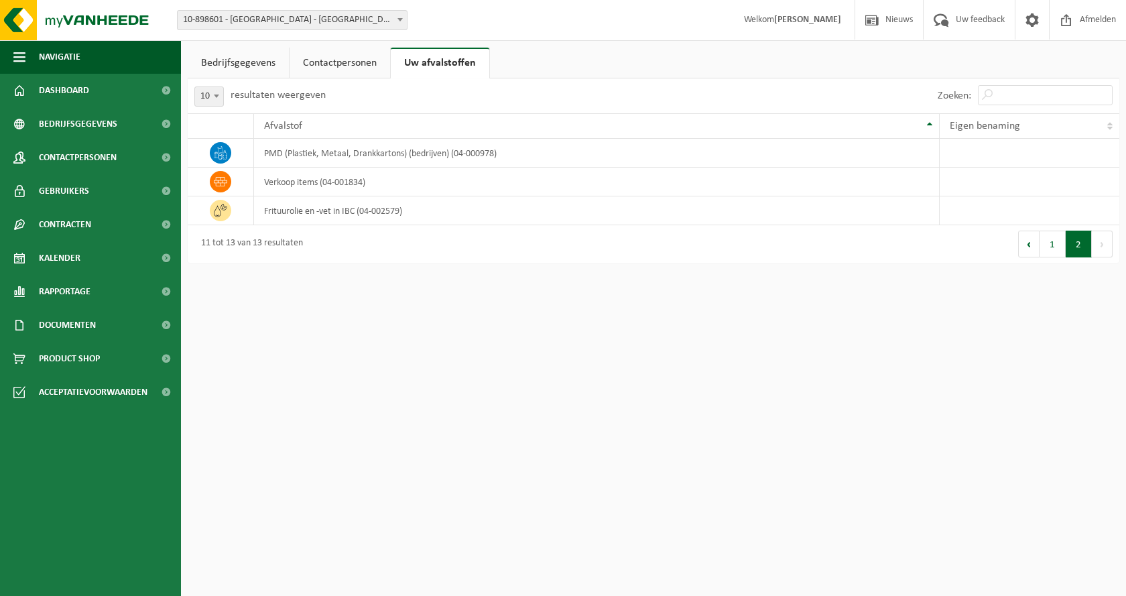
click at [234, 66] on link "Bedrijfsgegevens" at bounding box center [238, 63] width 101 height 31
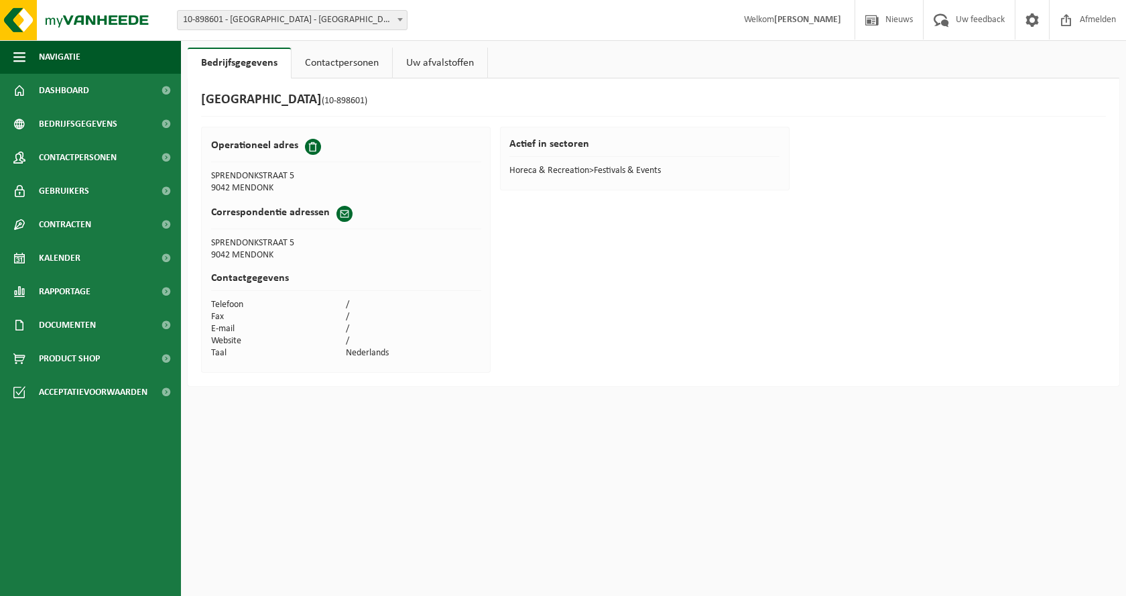
click at [350, 63] on link "Contactpersonen" at bounding box center [342, 63] width 101 height 31
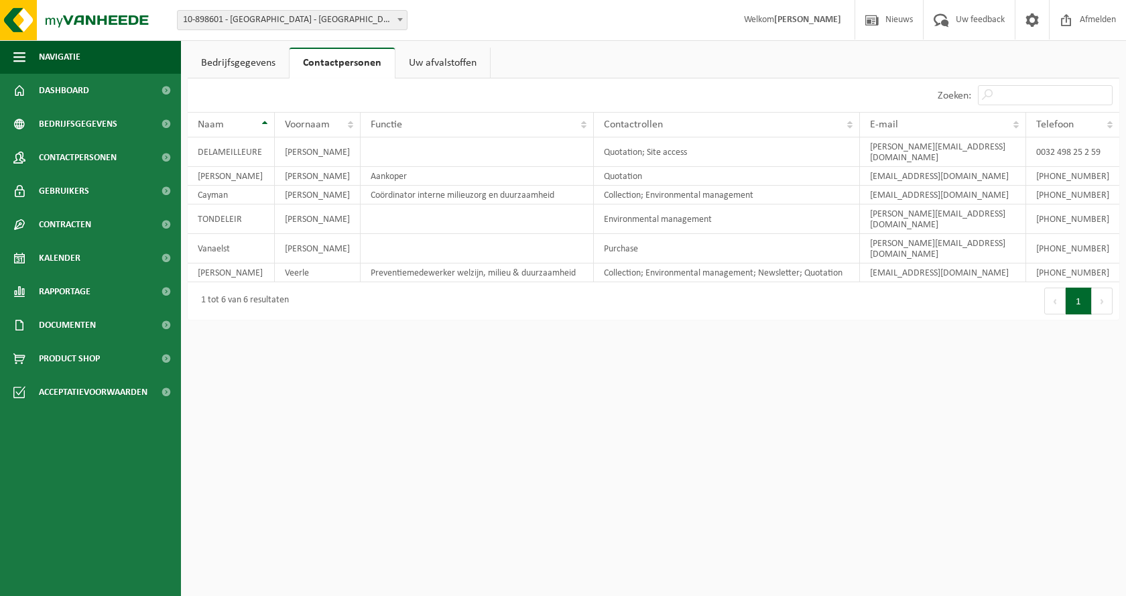
click at [364, 393] on html "Vestiging: 10-898601 - [GEOGRAPHIC_DATA] - [GEOGRAPHIC_DATA] 10-898601 - [GEOGR…" at bounding box center [563, 298] width 1126 height 596
click at [354, 349] on html "Vestiging: 10-898601 - [GEOGRAPHIC_DATA] - [GEOGRAPHIC_DATA] 10-898601 - [GEOGR…" at bounding box center [563, 298] width 1126 height 596
